Goal: Check status: Check status

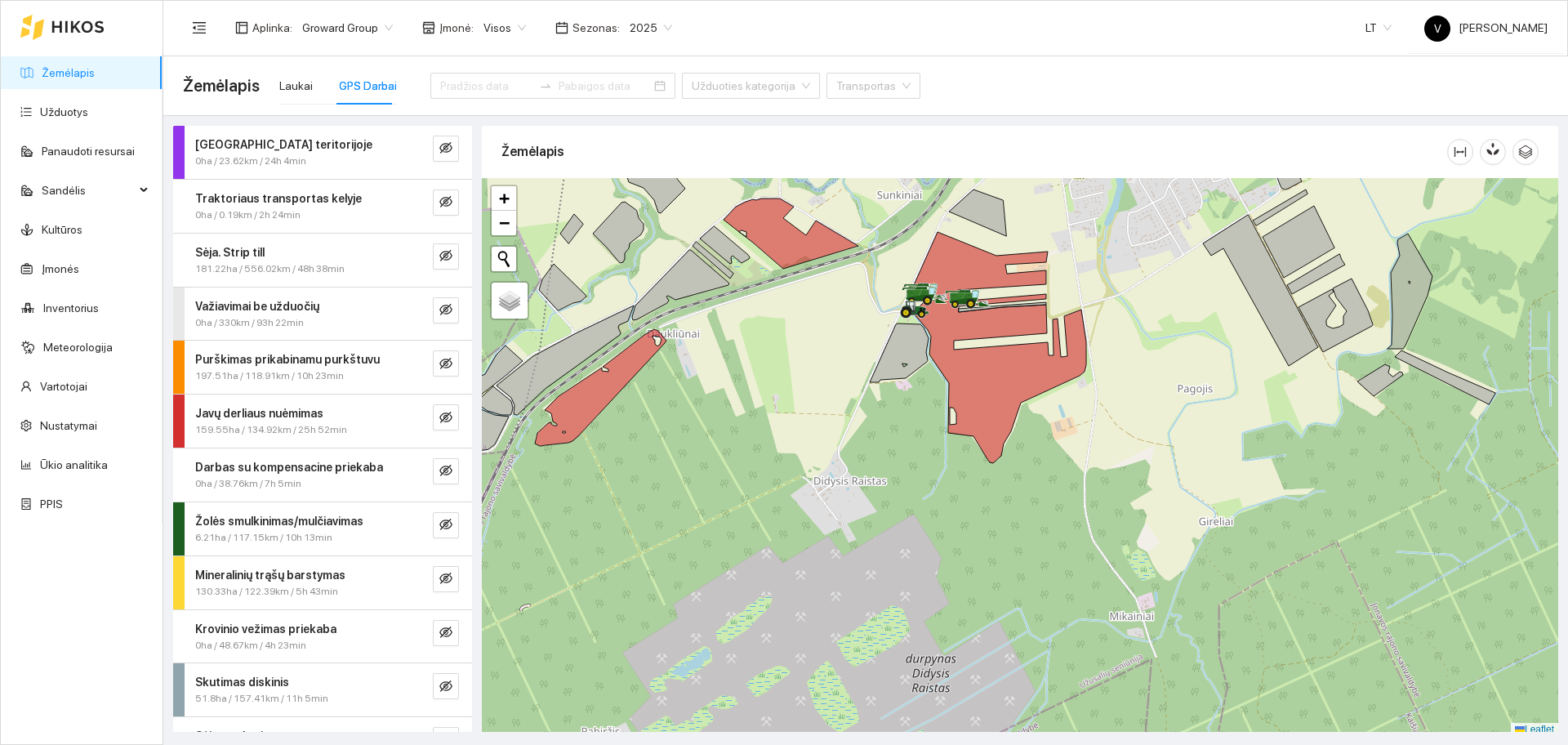
scroll to position [5, 0]
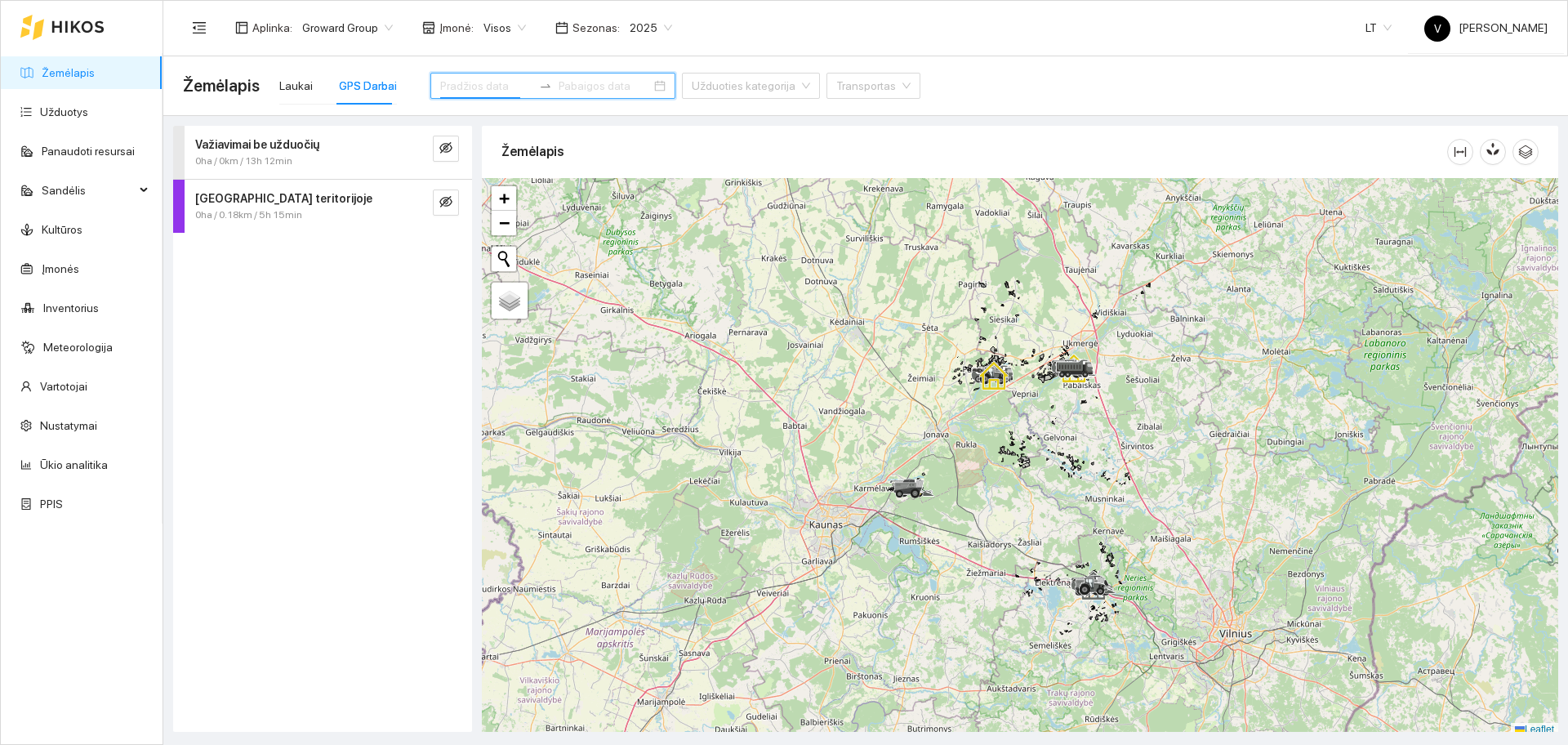
click at [475, 87] on input at bounding box center [487, 86] width 93 height 18
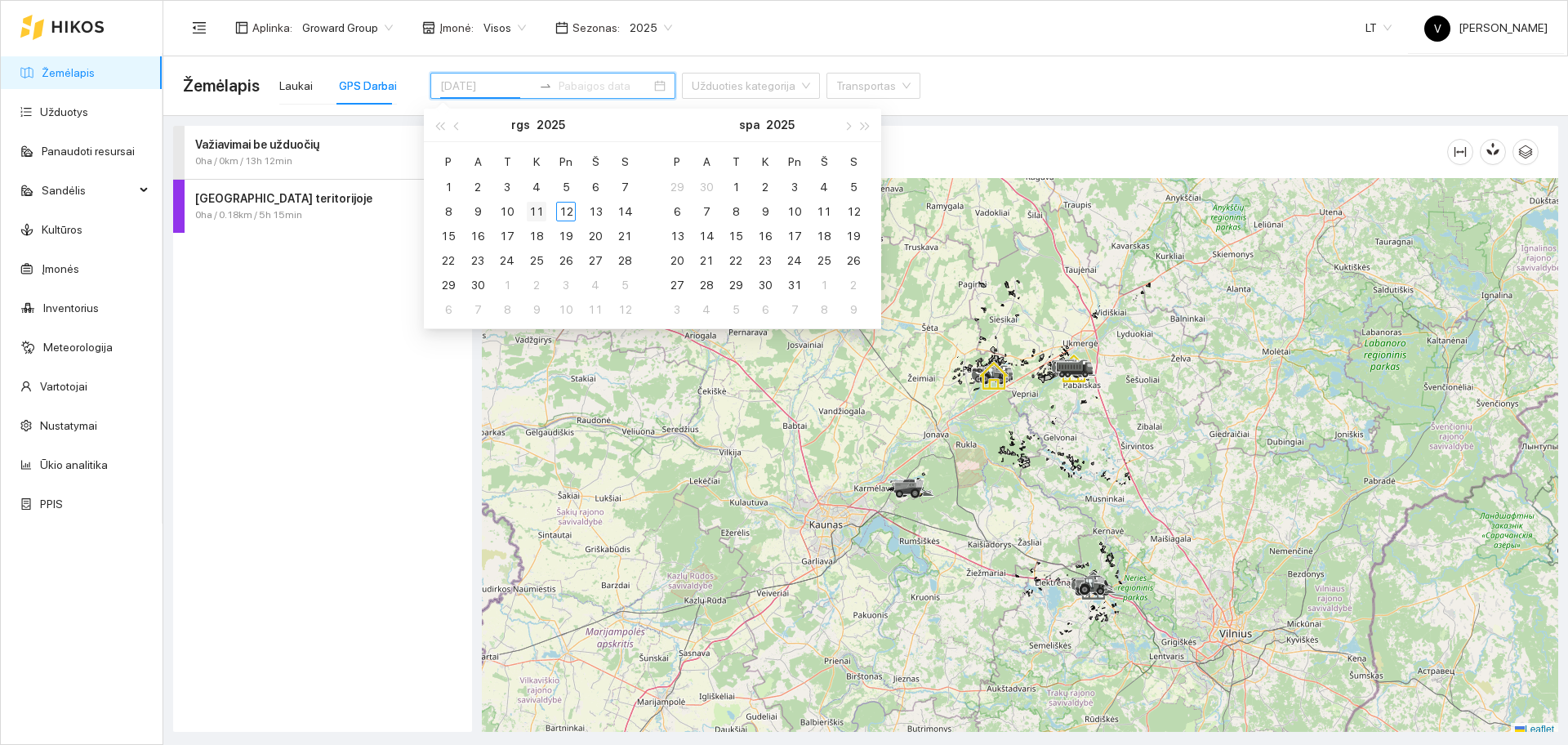
type input "[DATE]"
click at [535, 212] on div "11" at bounding box center [537, 212] width 19 height 19
type input "[DATE]"
click at [569, 211] on div "12" at bounding box center [565, 212] width 19 height 19
type input "[DATE]"
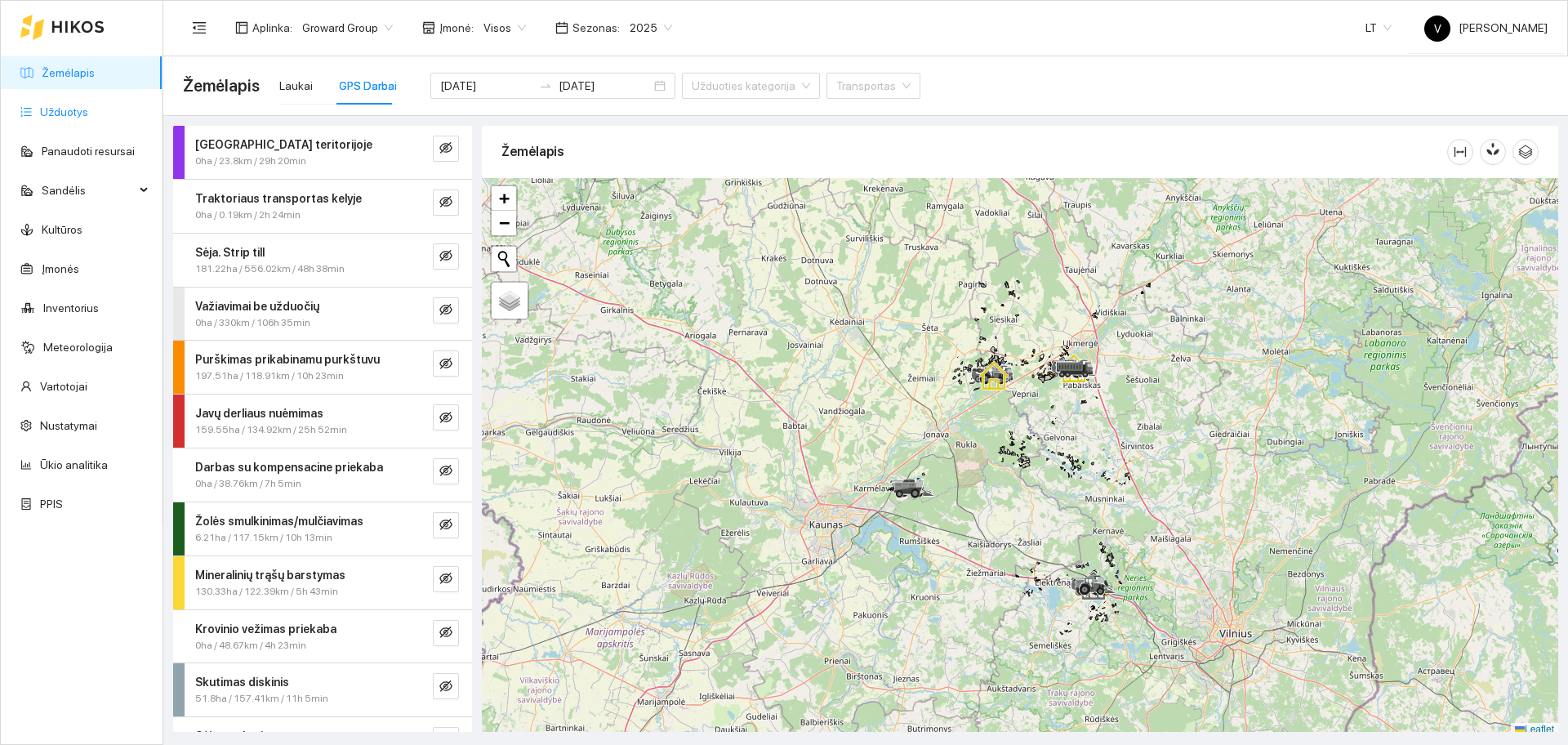
click at [76, 112] on link "Užduotys" at bounding box center [64, 112] width 48 height 13
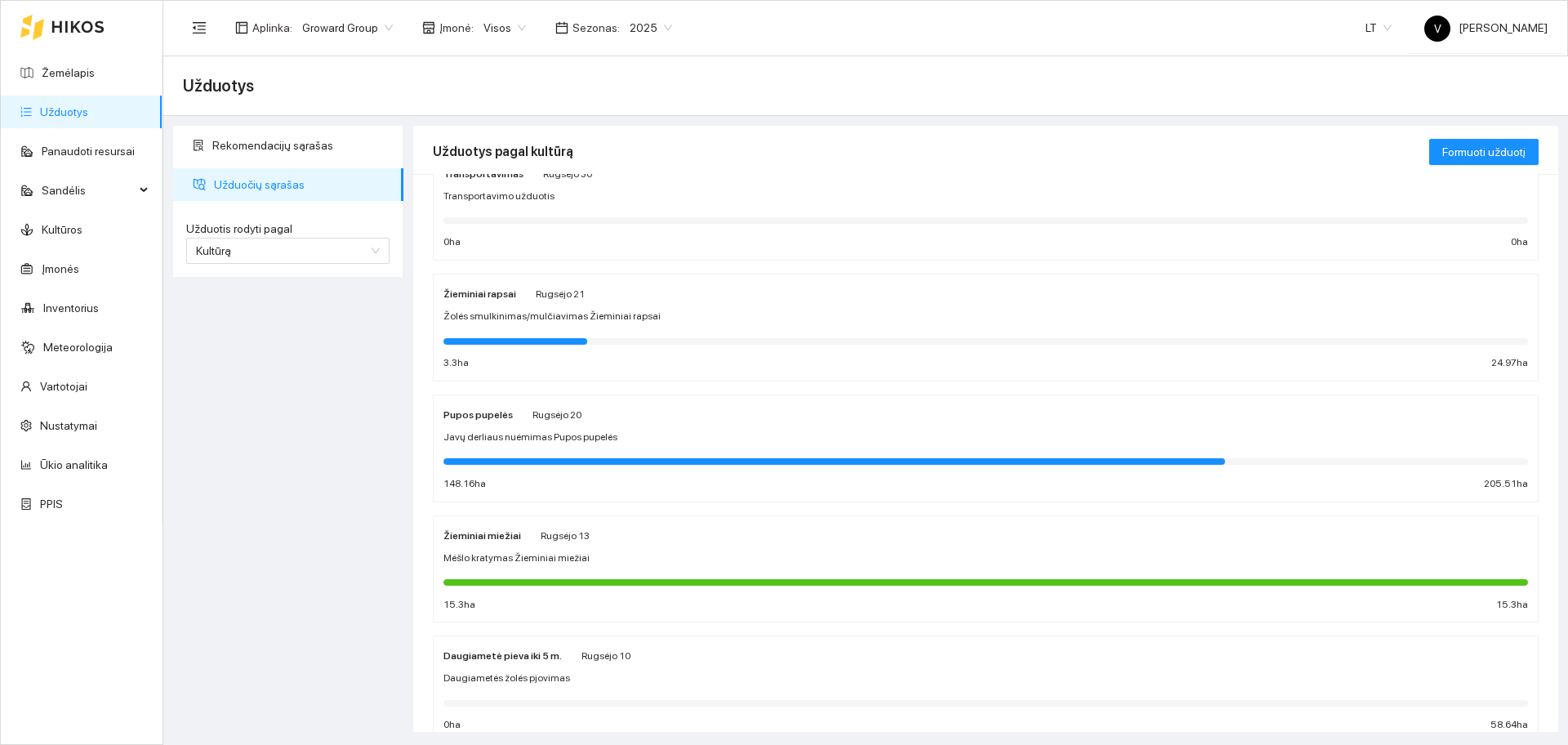
scroll to position [102, 0]
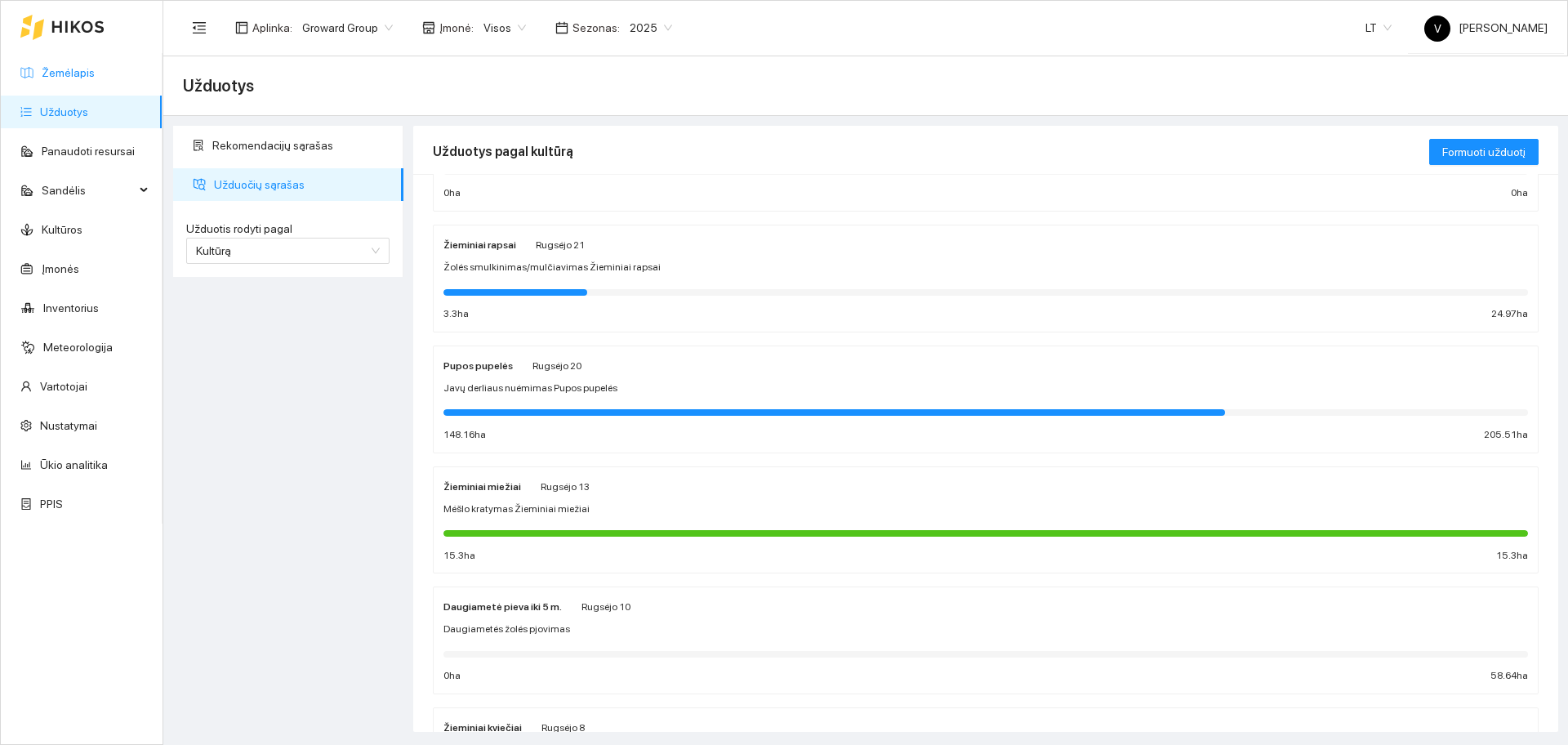
click at [94, 69] on link "Žemėlapis" at bounding box center [68, 73] width 53 height 13
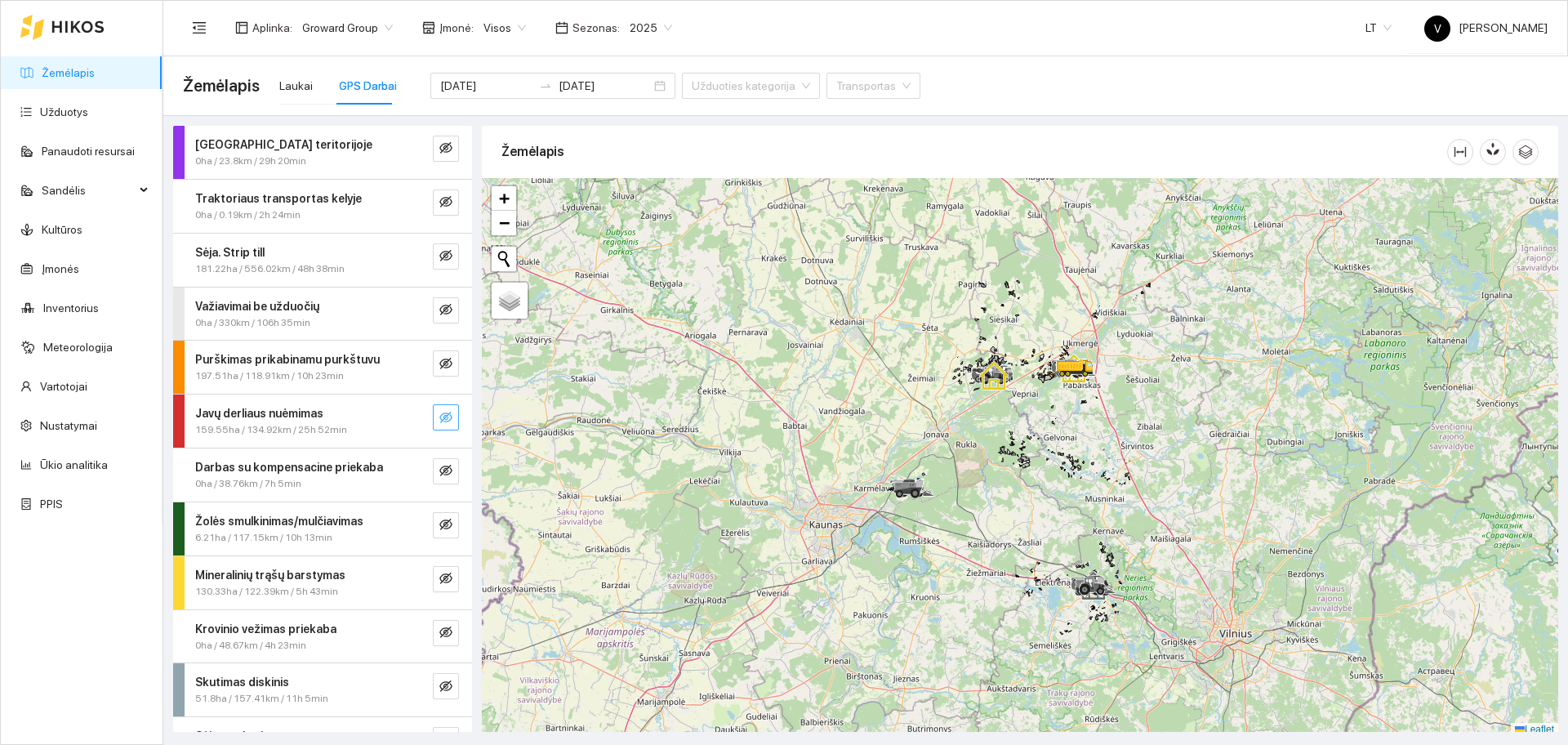
click at [440, 421] on icon "eye-invisible" at bounding box center [446, 417] width 13 height 13
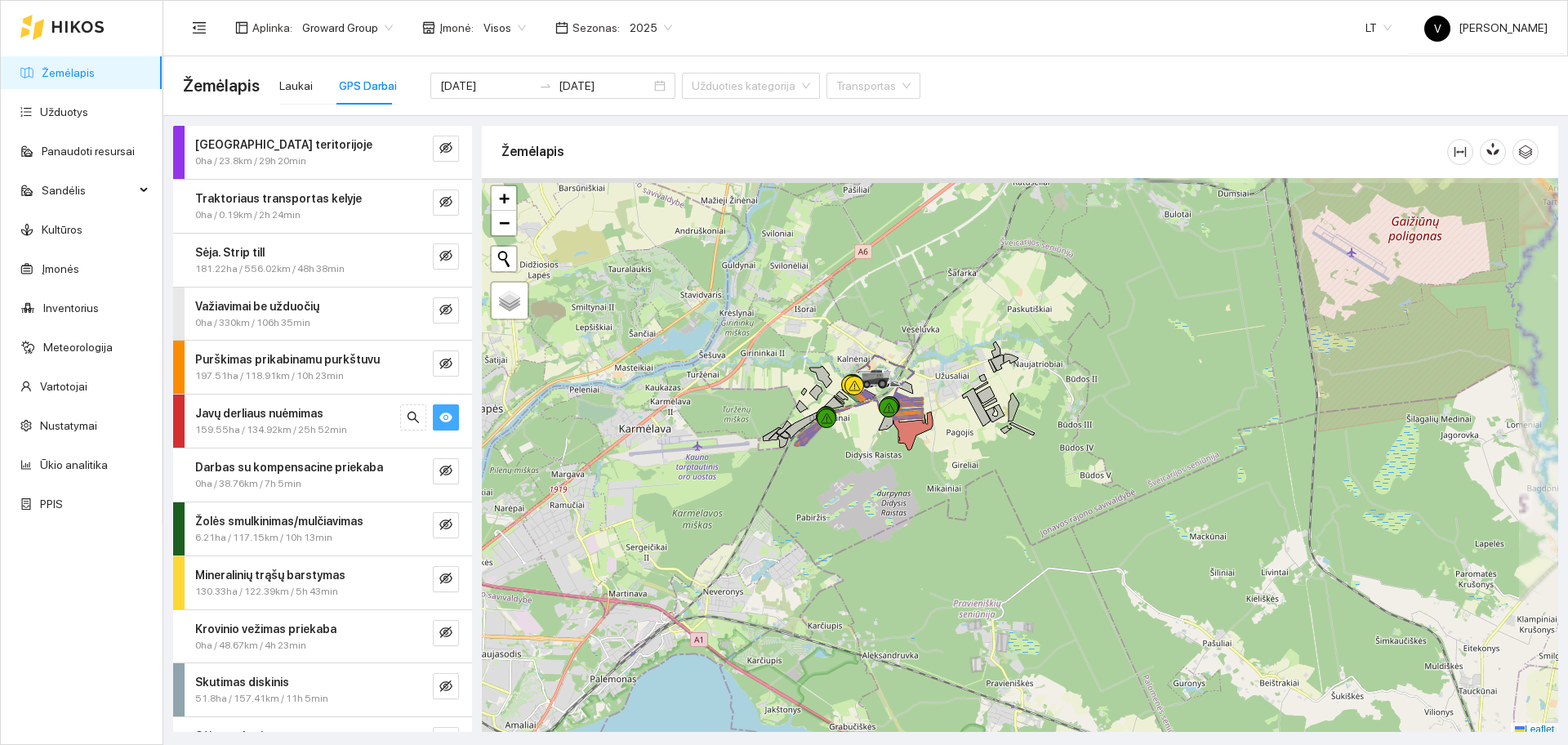
scroll to position [5, 0]
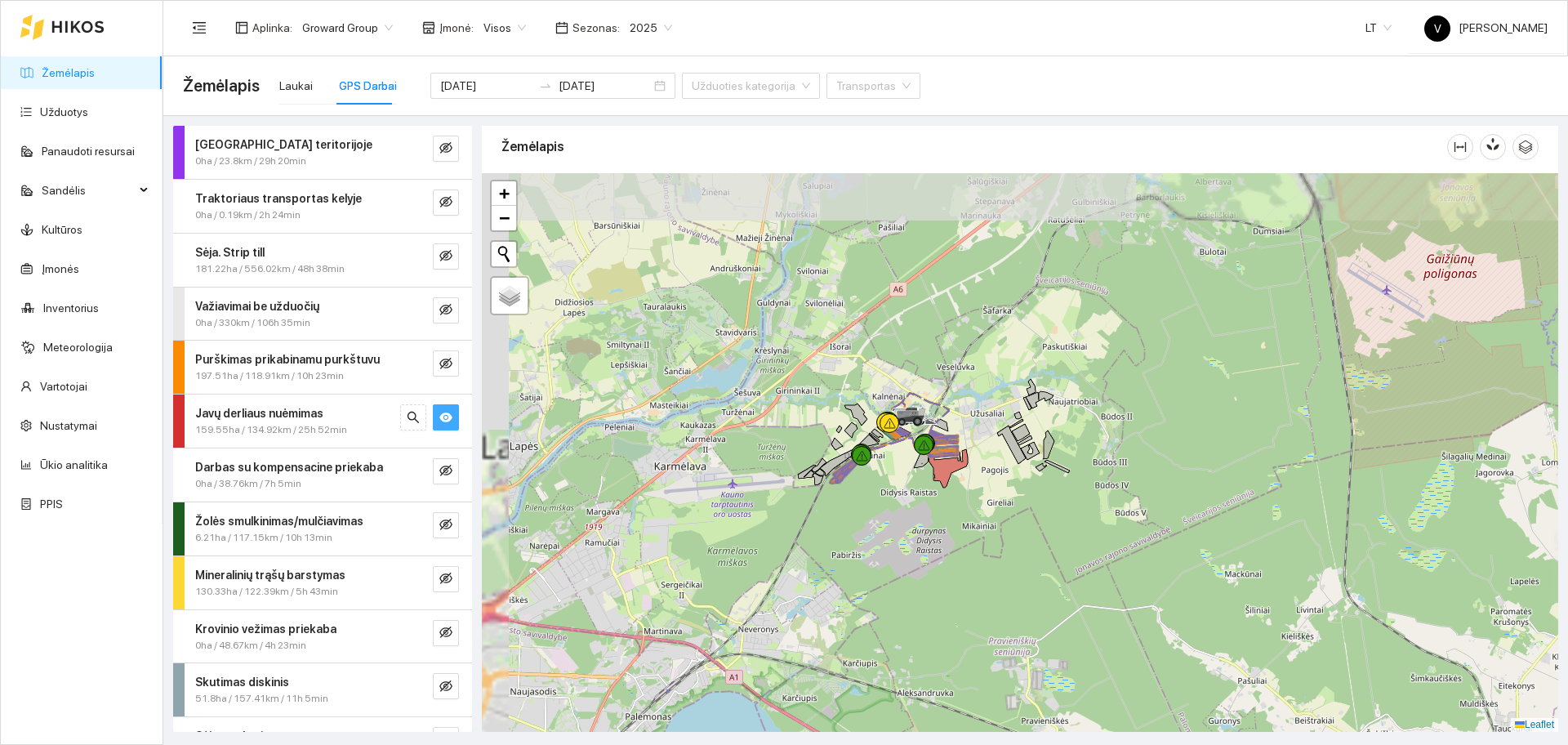
drag, startPoint x: 882, startPoint y: 533, endPoint x: 999, endPoint y: 670, distance: 180.2
click at [999, 670] on div at bounding box center [1019, 452] width 1076 height 559
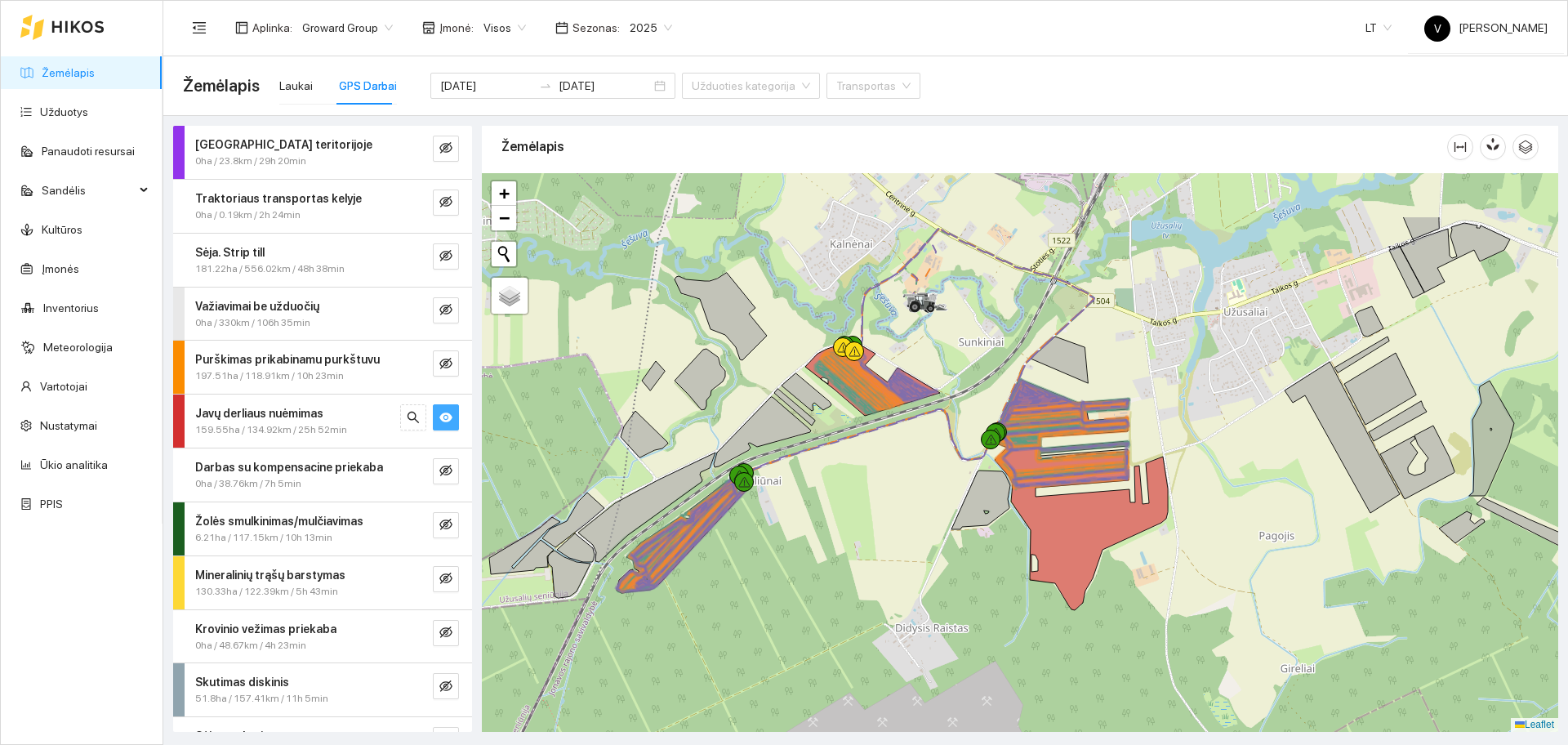
drag, startPoint x: 860, startPoint y: 489, endPoint x: 950, endPoint y: 588, distance: 133.8
click at [950, 588] on div at bounding box center [1019, 452] width 1076 height 559
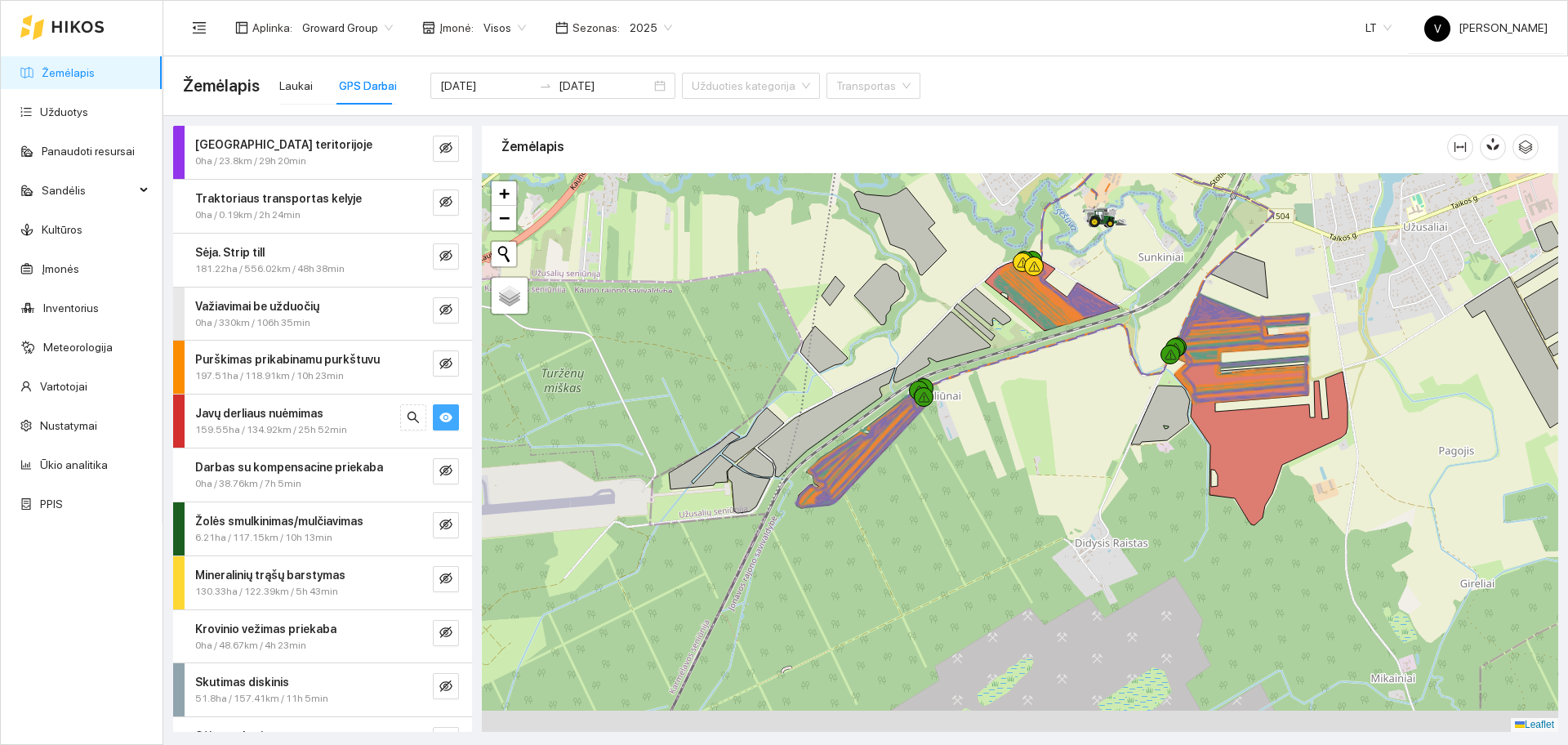
drag, startPoint x: 1007, startPoint y: 511, endPoint x: 1052, endPoint y: 486, distance: 51.5
click at [1052, 486] on div at bounding box center [1019, 452] width 1076 height 559
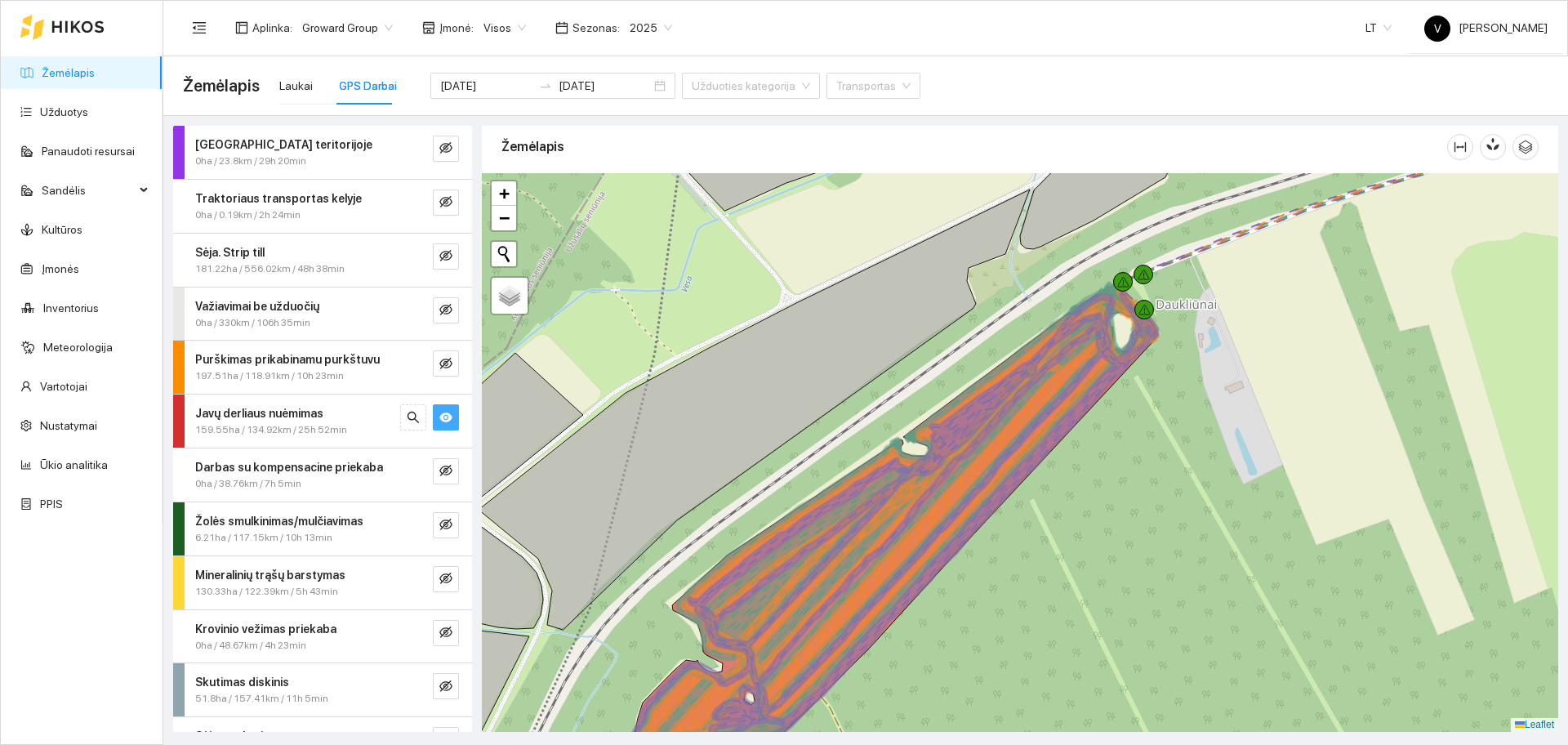
drag, startPoint x: 1342, startPoint y: 402, endPoint x: 825, endPoint y: 590, distance: 550.1
click at [827, 593] on div at bounding box center [1019, 452] width 1076 height 559
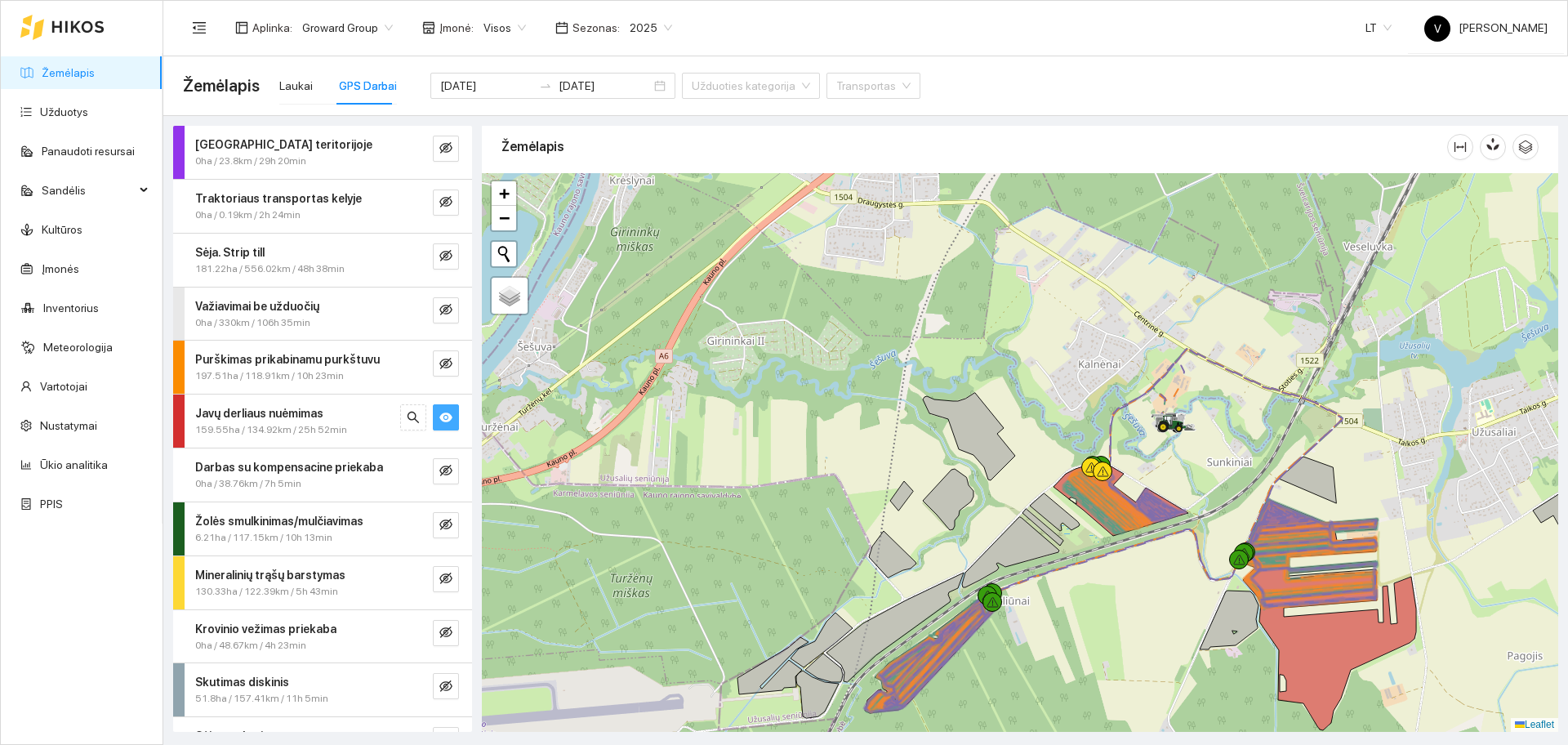
drag, startPoint x: 1220, startPoint y: 470, endPoint x: 1197, endPoint y: 383, distance: 90.0
click at [1197, 383] on div at bounding box center [1019, 452] width 1076 height 559
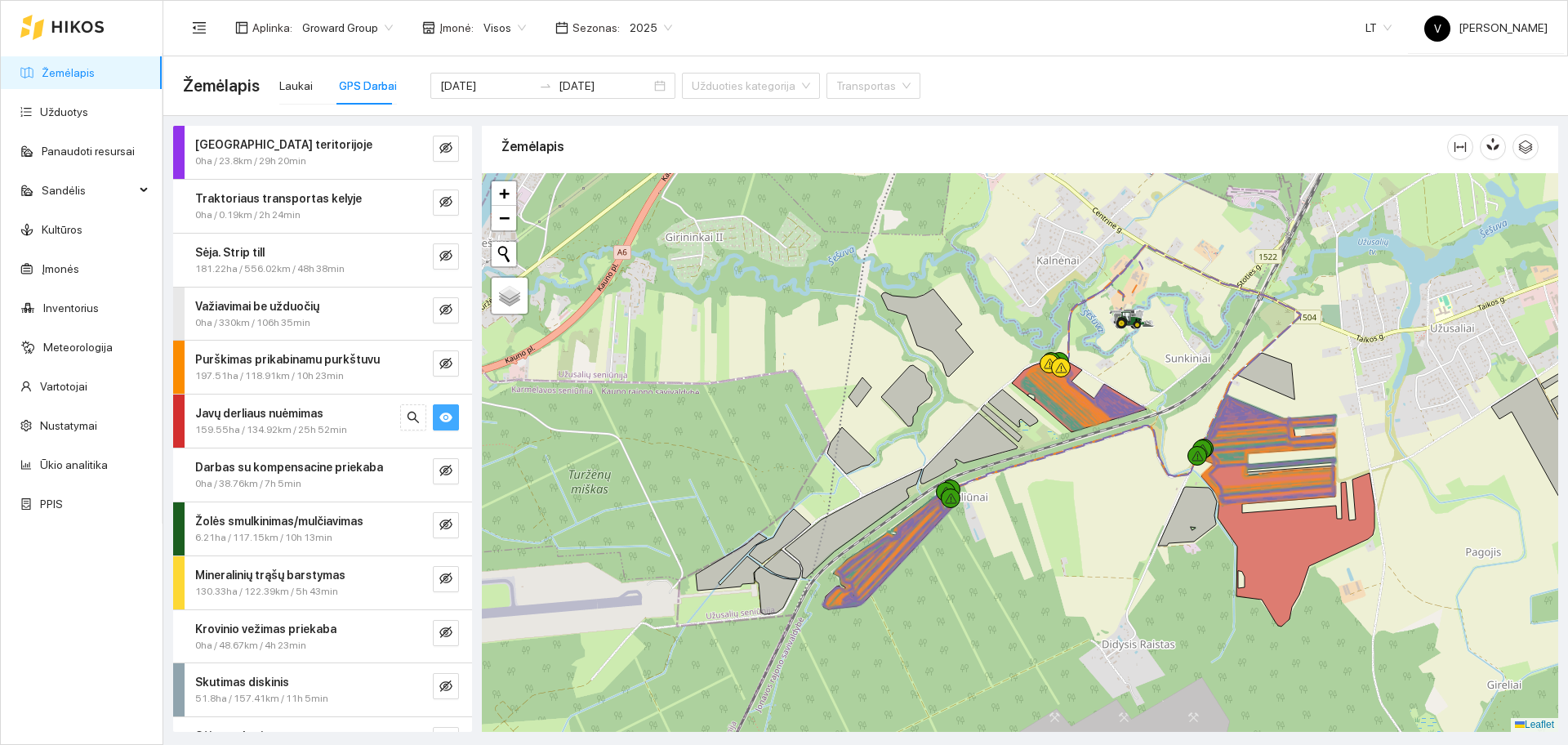
drag, startPoint x: 1033, startPoint y: 595, endPoint x: 992, endPoint y: 585, distance: 42.2
click at [992, 585] on div at bounding box center [1019, 452] width 1076 height 559
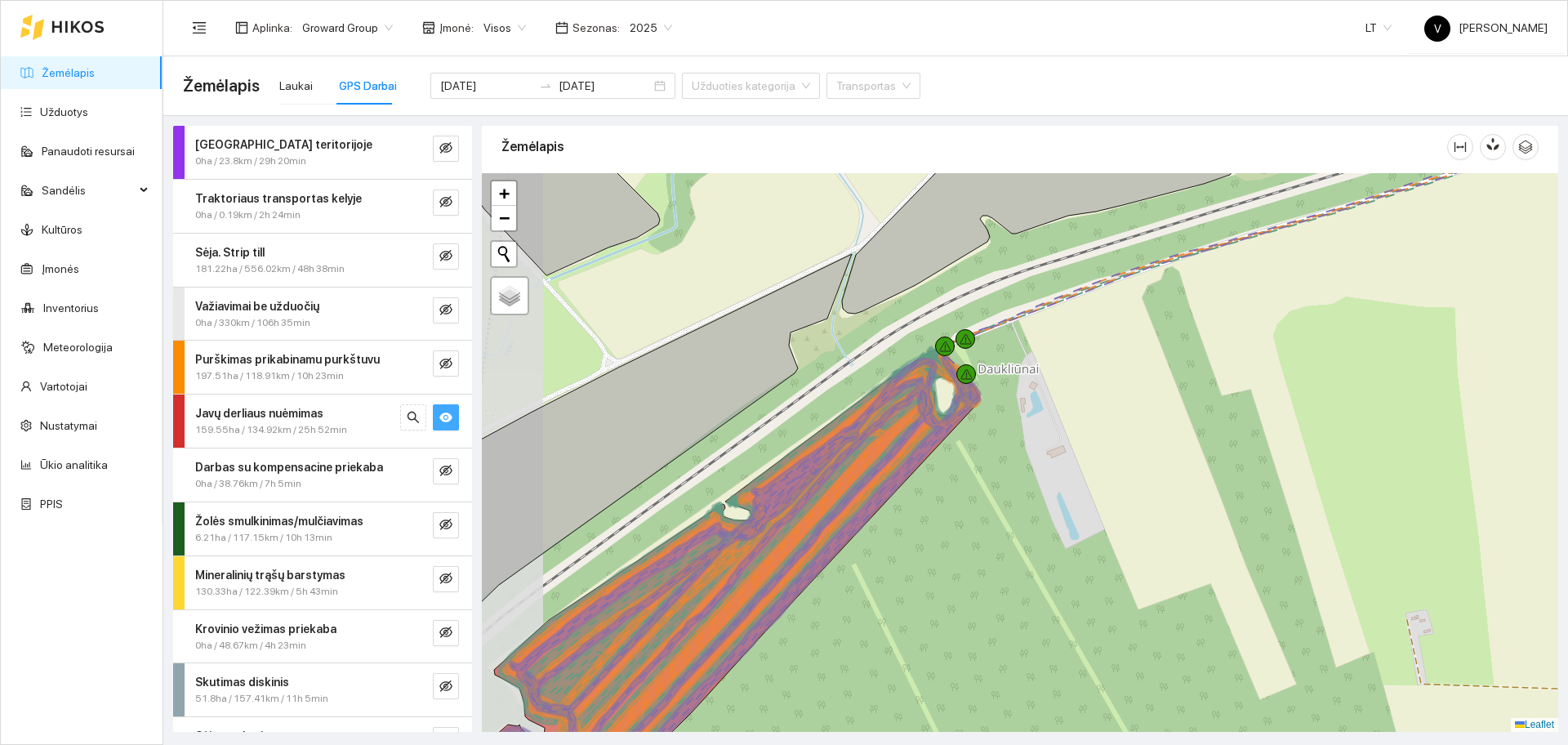
drag, startPoint x: 901, startPoint y: 524, endPoint x: 970, endPoint y: 565, distance: 80.3
click at [970, 565] on div at bounding box center [1019, 452] width 1076 height 559
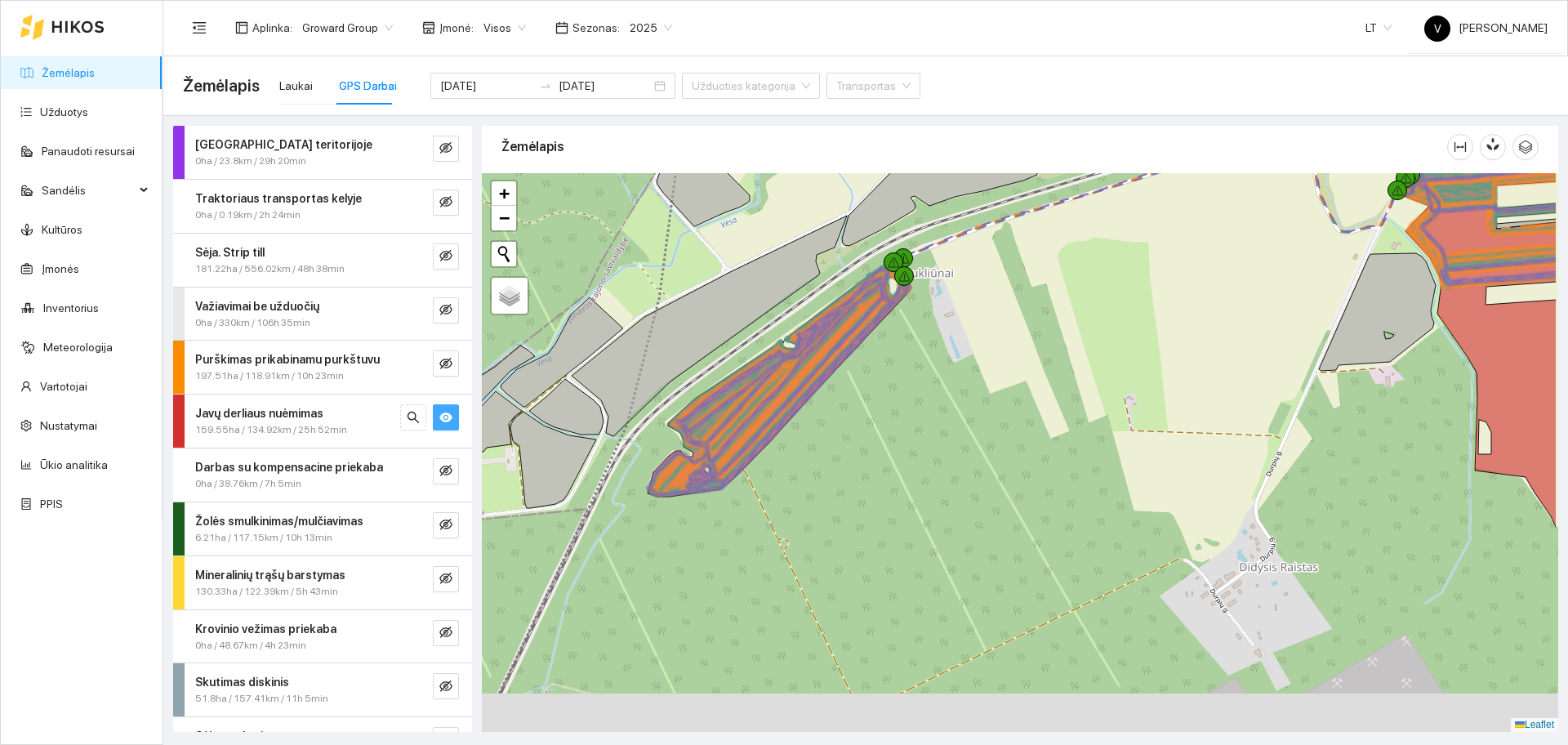
drag, startPoint x: 1158, startPoint y: 456, endPoint x: 935, endPoint y: 391, distance: 232.3
click at [935, 391] on div at bounding box center [1019, 452] width 1076 height 559
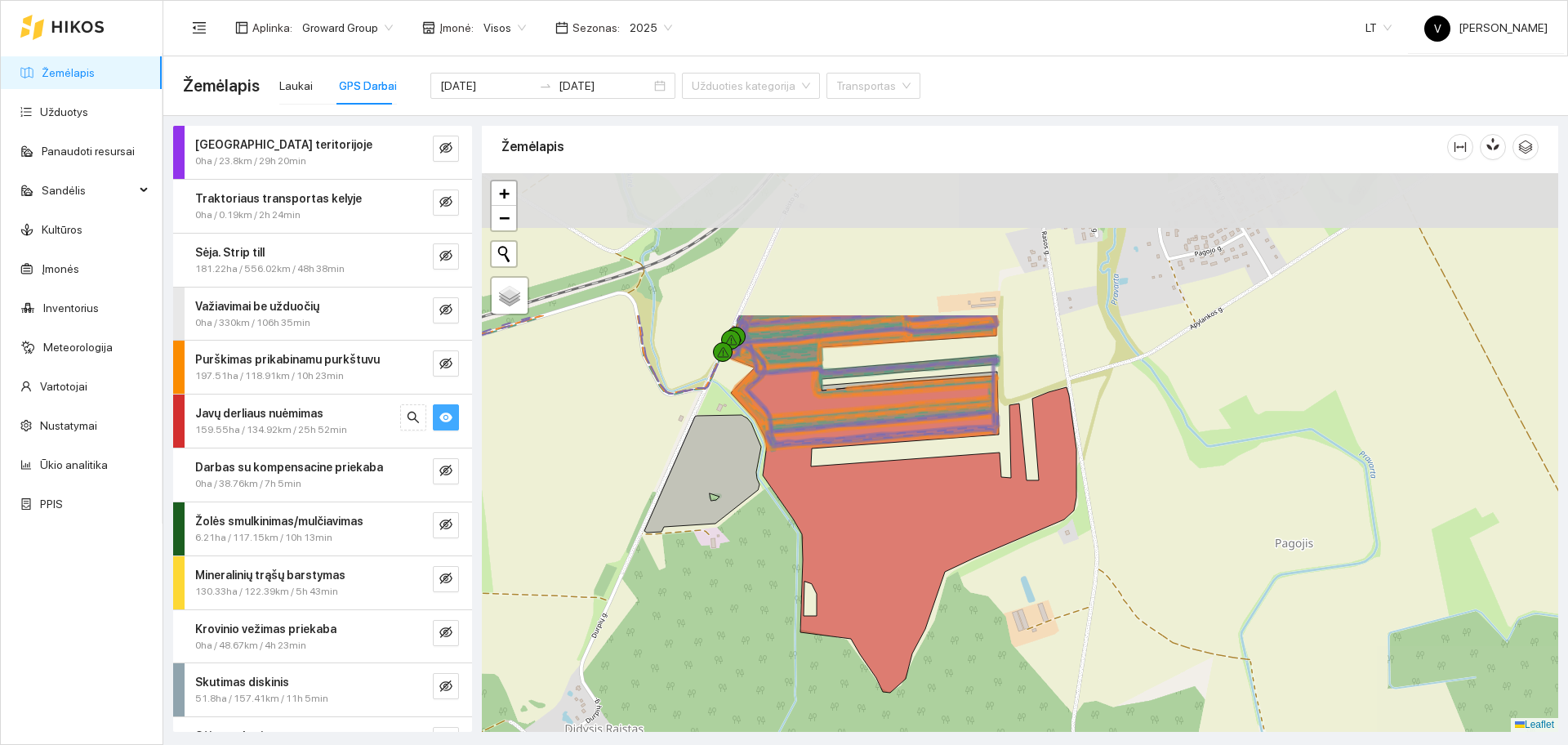
drag, startPoint x: 1265, startPoint y: 317, endPoint x: 784, endPoint y: 510, distance: 518.3
click at [784, 510] on div at bounding box center [1019, 452] width 1076 height 559
